Goal: Communication & Community: Connect with others

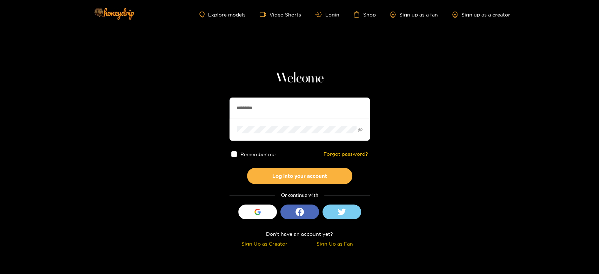
drag, startPoint x: 262, startPoint y: 109, endPoint x: 202, endPoint y: 109, distance: 60.0
click at [202, 109] on section "Welcome ********* Remember me Forgot password? Log into your account Or continu…" at bounding box center [299, 124] width 599 height 249
paste input "*"
type input "**********"
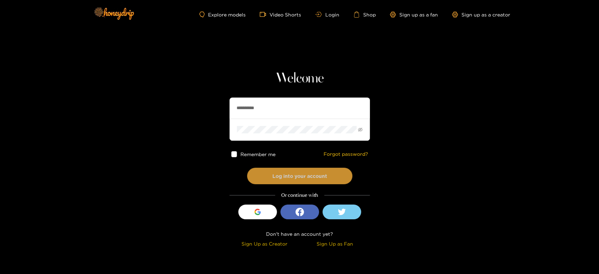
click at [277, 168] on button "Log into your account" at bounding box center [299, 176] width 105 height 16
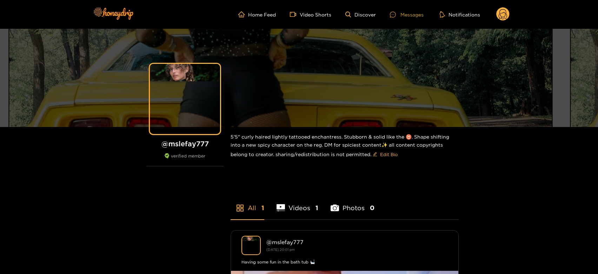
click at [401, 12] on div "Messages" at bounding box center [407, 15] width 34 height 8
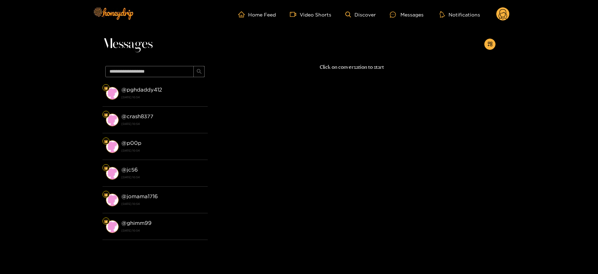
click at [187, 86] on div "@ pghdaddy412 15 September 2025 10:54" at bounding box center [162, 93] width 83 height 16
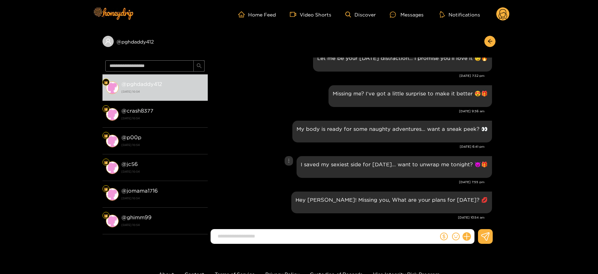
scroll to position [742, 0]
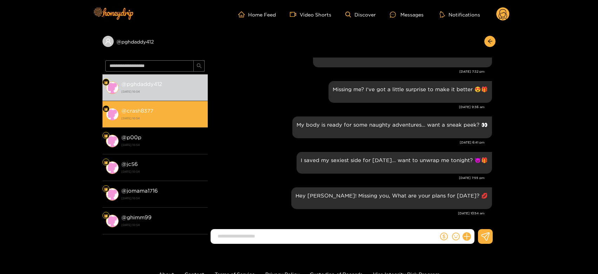
click at [183, 109] on div "@ crash8377 15 September 2025 10:54" at bounding box center [162, 114] width 83 height 16
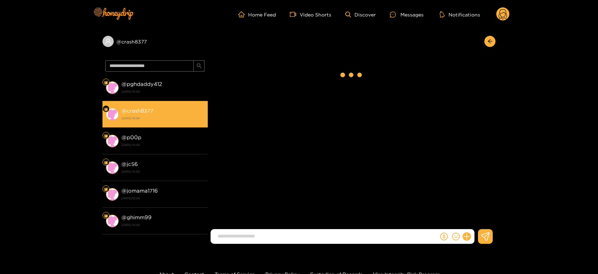
scroll to position [742, 0]
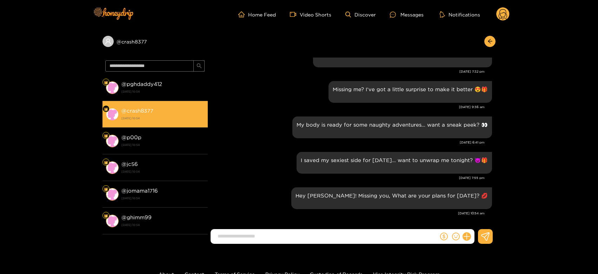
click at [179, 125] on li "@ crash8377 15 September 2025 10:54" at bounding box center [154, 114] width 105 height 27
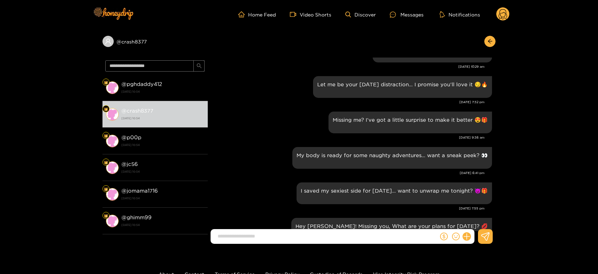
drag, startPoint x: 177, startPoint y: 140, endPoint x: 416, endPoint y: 54, distance: 253.5
click at [178, 140] on div "@ p00p 15 September 2025 10:54" at bounding box center [162, 141] width 83 height 16
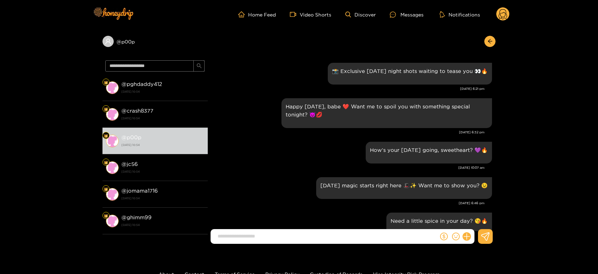
scroll to position [742, 0]
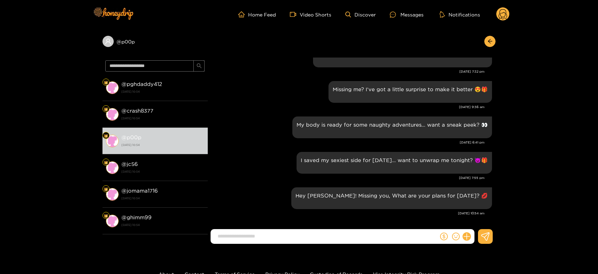
click at [507, 13] on circle at bounding box center [502, 13] width 13 height 13
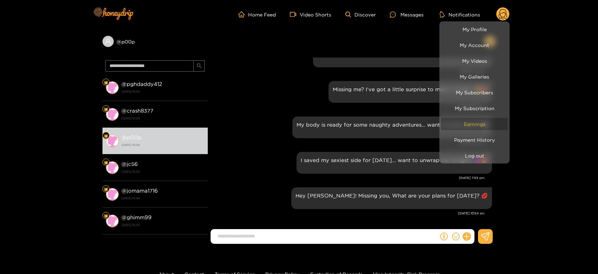
click at [470, 124] on link "Earnings" at bounding box center [474, 124] width 67 height 12
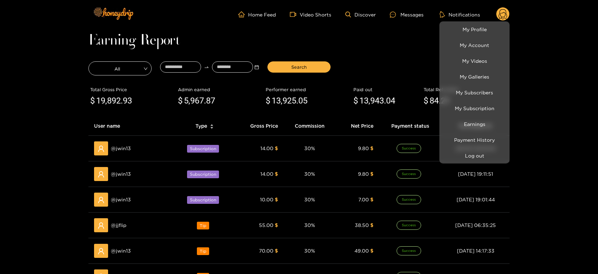
click at [122, 218] on div at bounding box center [299, 137] width 598 height 274
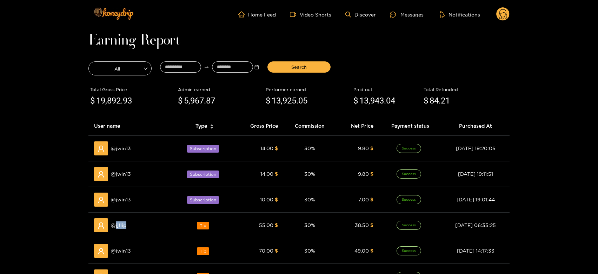
click at [122, 218] on div "@ jjflip" at bounding box center [131, 225] width 75 height 14
copy span "jjflip"
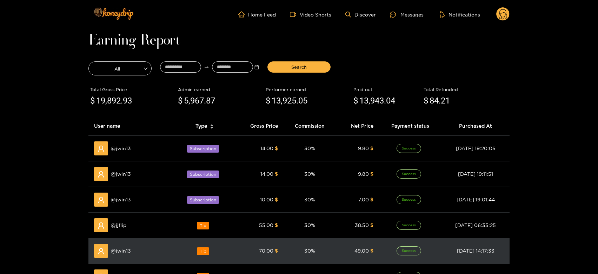
click at [118, 245] on div "@ jwin13" at bounding box center [131, 251] width 75 height 14
copy span "jwin13"
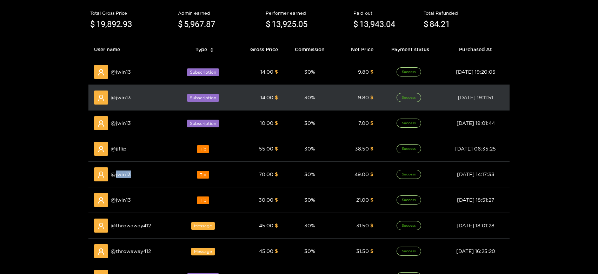
scroll to position [78, 0]
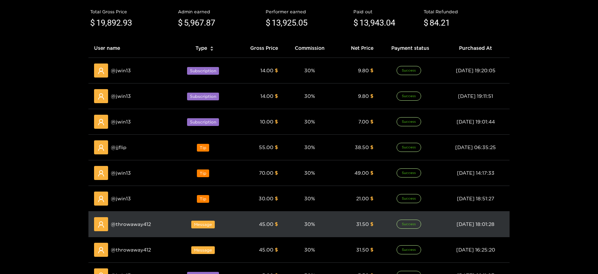
click at [128, 219] on div "@ throwaway412" at bounding box center [131, 224] width 75 height 14
copy span "throwaway412"
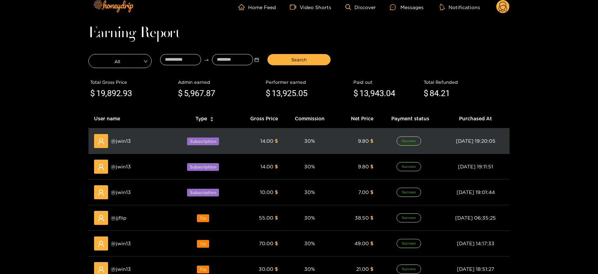
scroll to position [0, 0]
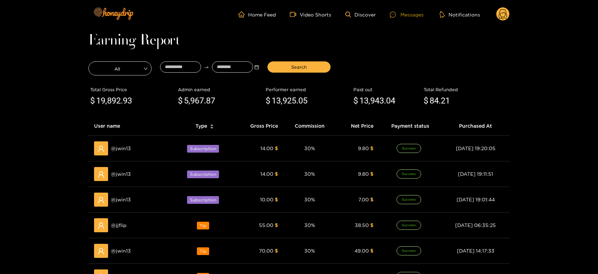
click at [409, 14] on div "Messages" at bounding box center [407, 15] width 34 height 8
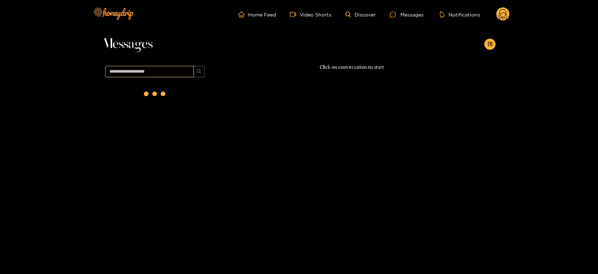
click at [173, 72] on input "text" at bounding box center [149, 71] width 88 height 11
paste input "**********"
click at [166, 96] on strong "15 September 2025 10:54" at bounding box center [162, 97] width 83 height 6
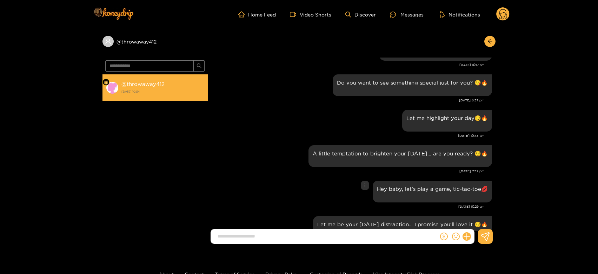
scroll to position [582, 0]
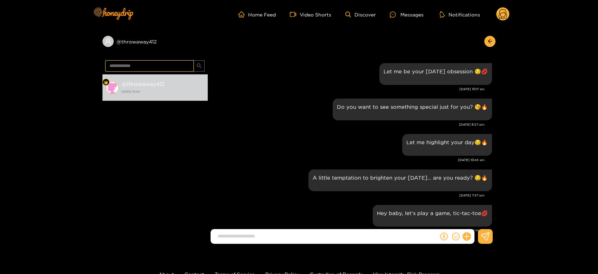
click at [146, 64] on input "**********" at bounding box center [149, 65] width 88 height 11
paste input "text"
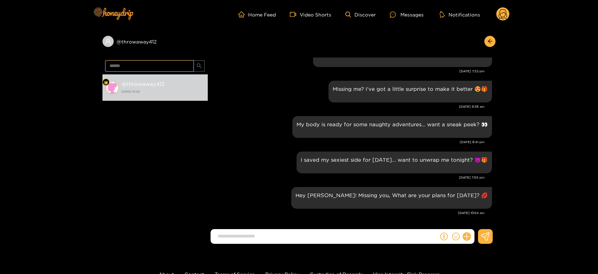
scroll to position [0, 0]
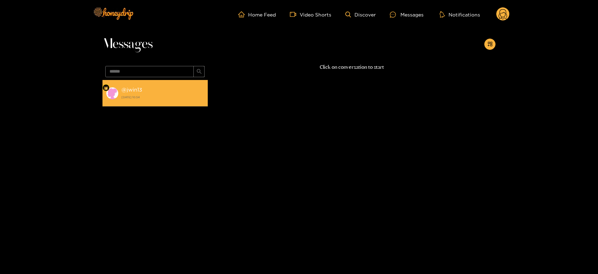
click at [171, 103] on li "@ jwin13 15 September 2025 10:54" at bounding box center [154, 93] width 105 height 27
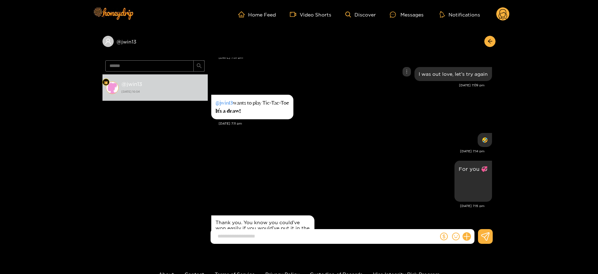
scroll to position [1013, 0]
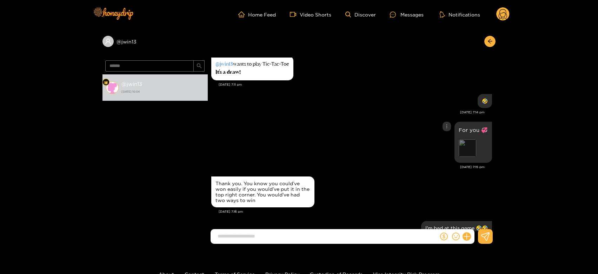
click at [465, 143] on div "Preview" at bounding box center [468, 148] width 18 height 18
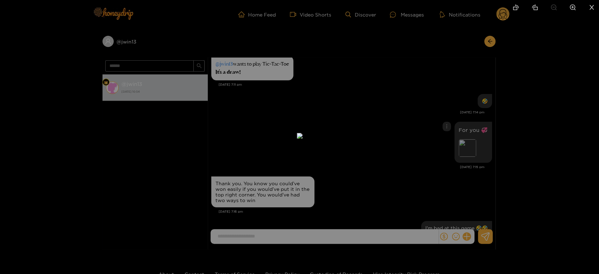
click at [532, 136] on div at bounding box center [299, 137] width 599 height 274
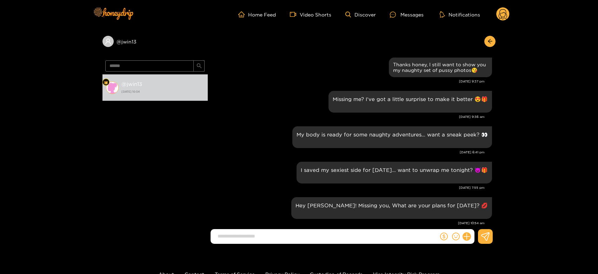
scroll to position [1685, 0]
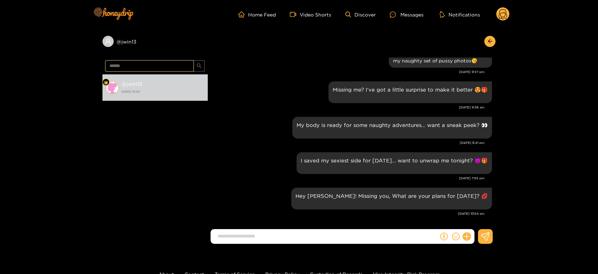
click at [149, 68] on input "******" at bounding box center [149, 65] width 88 height 11
paste input "text"
type input "******"
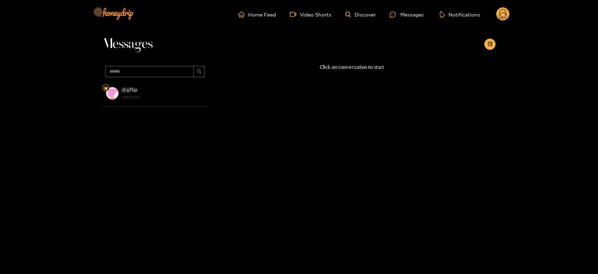
click at [161, 85] on li "@ jjflip 15 September 2025 10:54" at bounding box center [154, 93] width 105 height 27
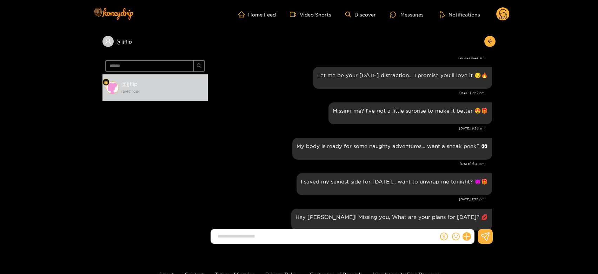
scroll to position [756, 0]
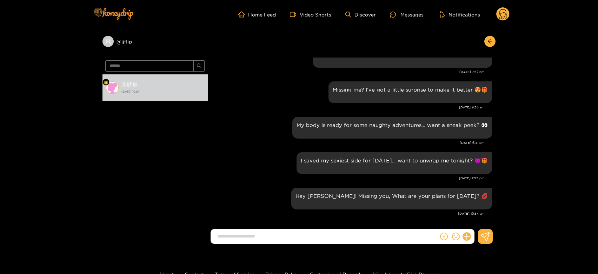
drag, startPoint x: 504, startPoint y: 6, endPoint x: 500, endPoint y: 14, distance: 9.1
click at [501, 12] on div "Home Feed Video Shorts Discover Messages Notifications 0" at bounding box center [298, 14] width 421 height 29
click at [499, 16] on icon at bounding box center [503, 15] width 8 height 12
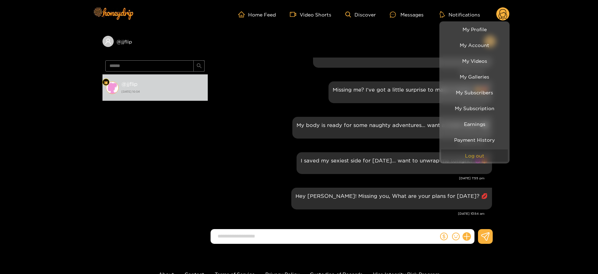
click at [504, 155] on button "Log out" at bounding box center [474, 155] width 67 height 12
